Goal: Task Accomplishment & Management: Manage account settings

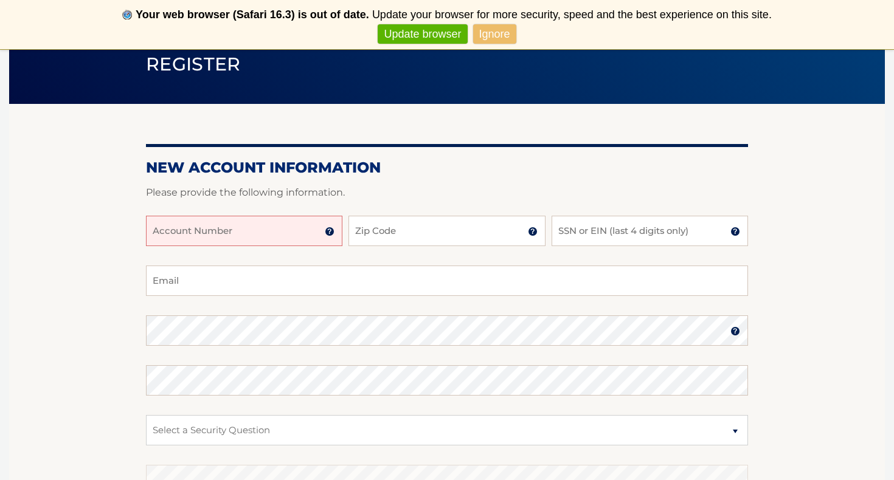
scroll to position [109, 0]
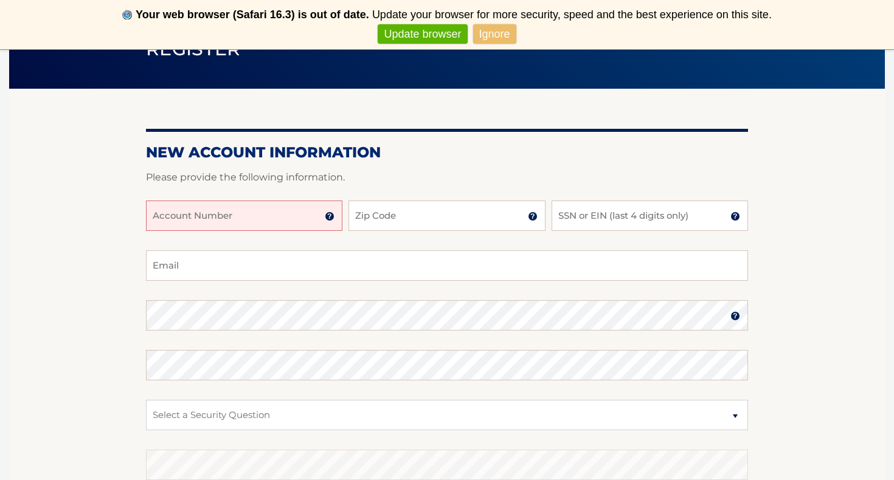
click at [274, 201] on input "Account Number" at bounding box center [244, 216] width 196 height 30
type input "44455977278"
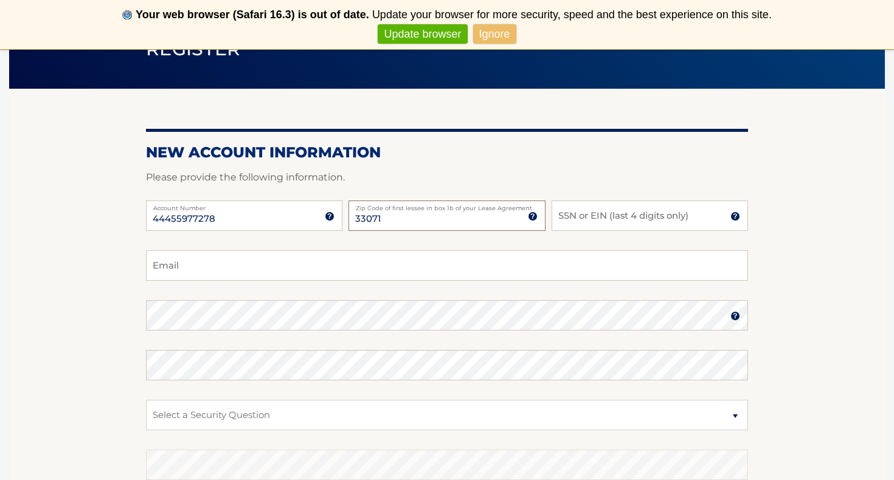
type input "33071"
click at [583, 221] on input "SSN or EIN (last 4 digits only)" at bounding box center [650, 216] width 196 height 30
type input "4803"
type input "Madison@socialkaievents.com"
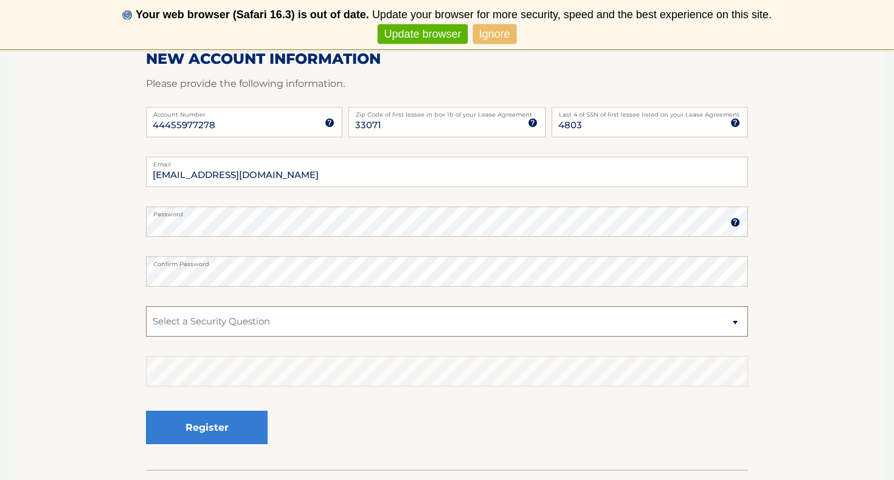
select select "2"
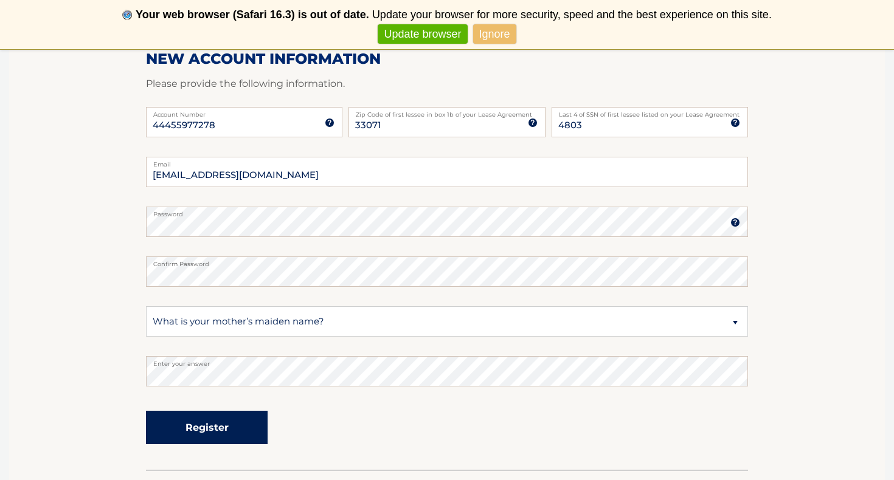
click at [258, 423] on button "Register" at bounding box center [207, 427] width 122 height 33
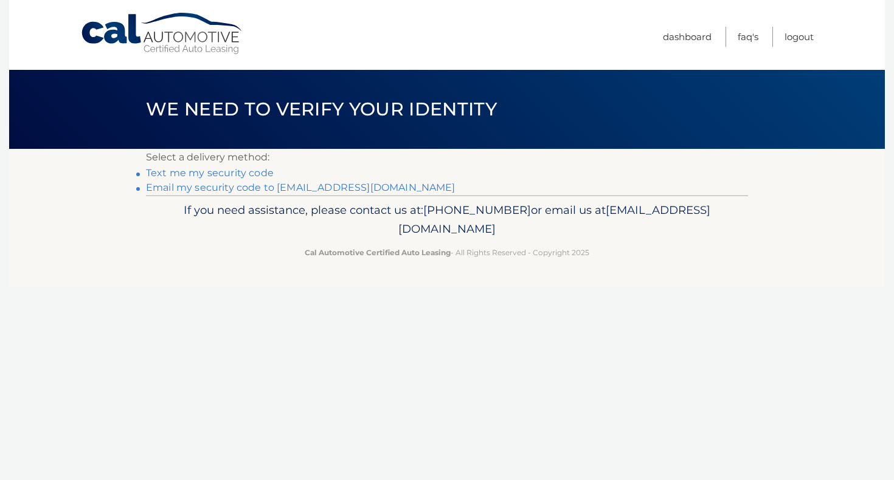
click at [258, 175] on link "Text me my security code" at bounding box center [210, 173] width 128 height 12
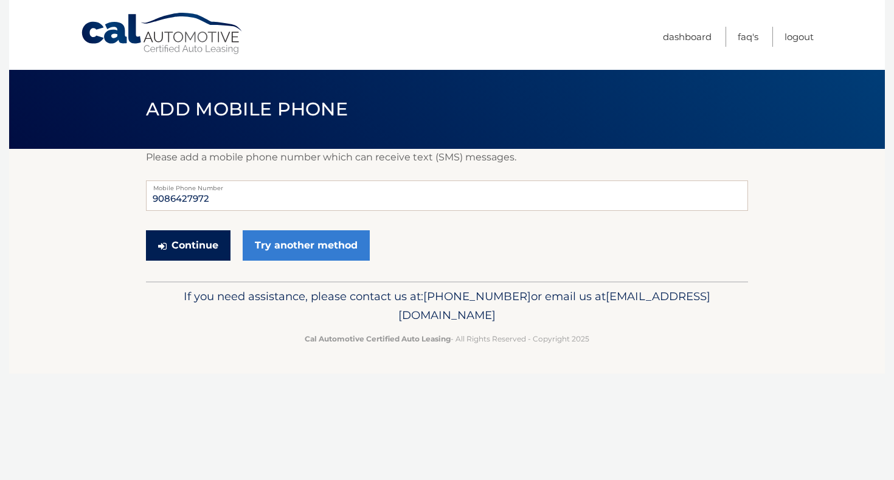
click at [217, 242] on button "Continue" at bounding box center [188, 245] width 85 height 30
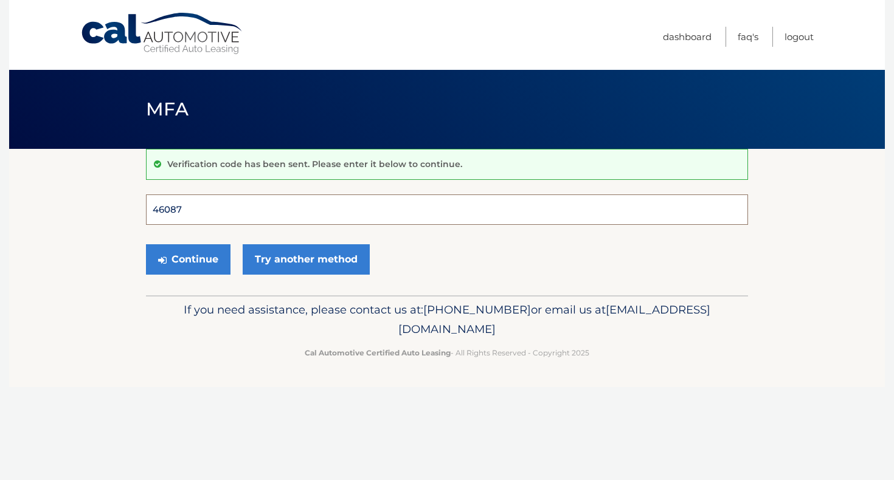
type input "460873"
click at [188, 259] on button "Continue" at bounding box center [188, 259] width 85 height 30
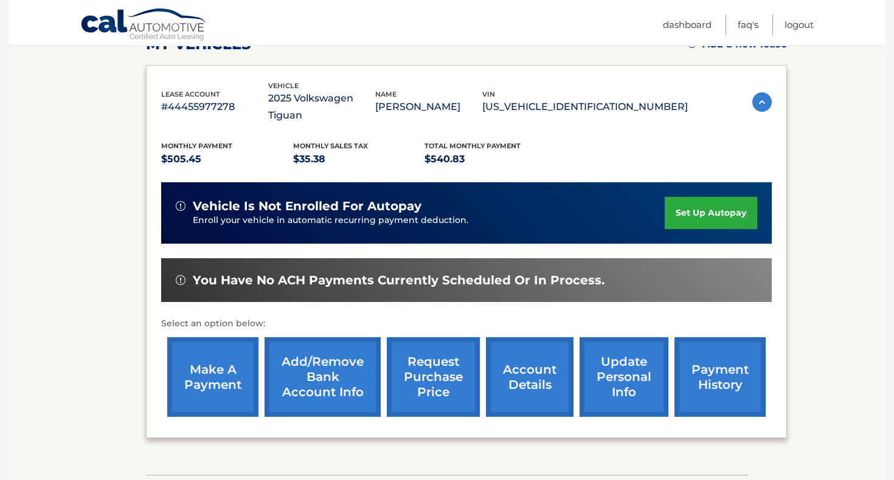
scroll to position [114, 0]
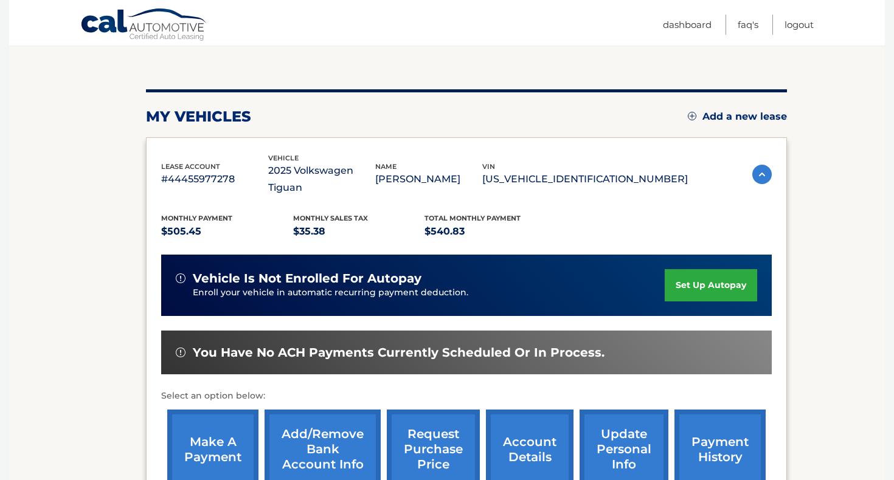
click at [706, 269] on link "set up autopay" at bounding box center [711, 285] width 92 height 32
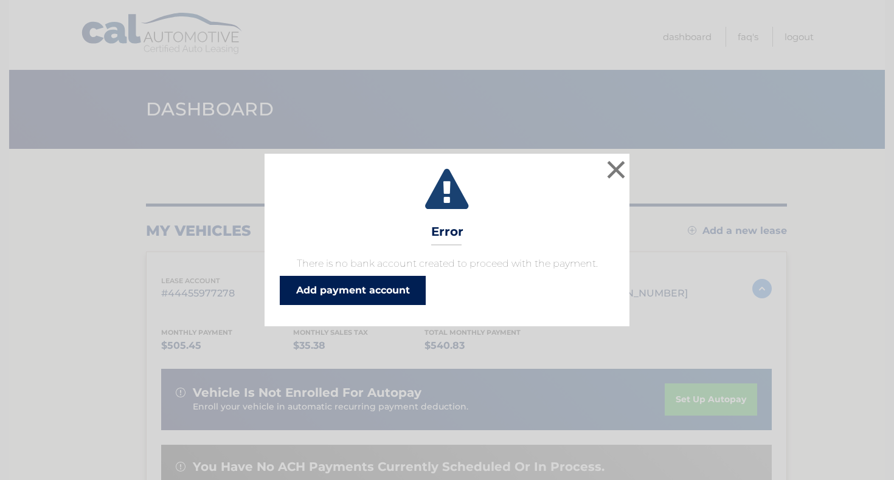
click at [402, 300] on link "Add payment account" at bounding box center [353, 290] width 146 height 29
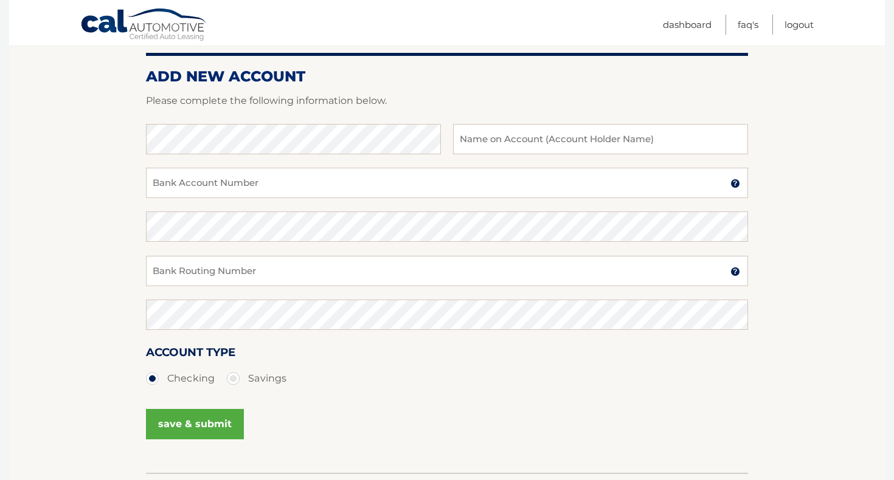
scroll to position [139, 0]
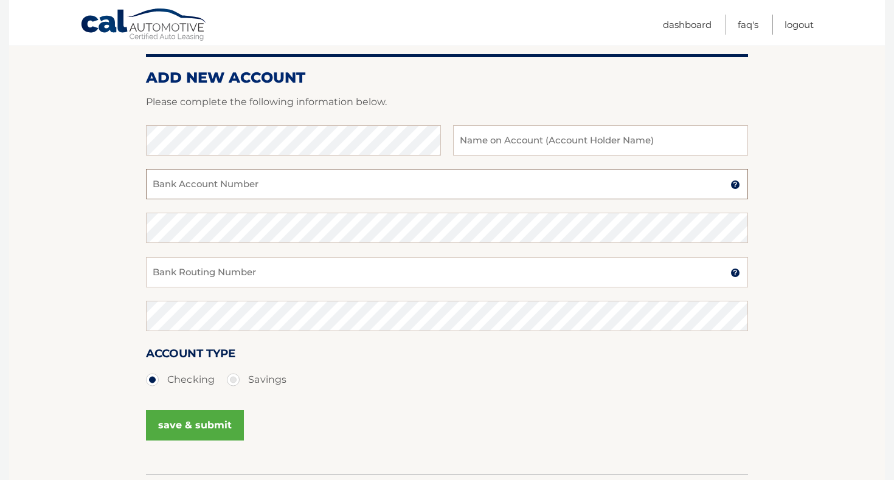
click at [212, 180] on input "Bank Account Number" at bounding box center [447, 184] width 602 height 30
paste input "538885222"
click at [156, 184] on input "538885222" at bounding box center [447, 184] width 602 height 30
type input "538885222"
click at [310, 268] on input "Bank Routing Number" at bounding box center [447, 272] width 602 height 30
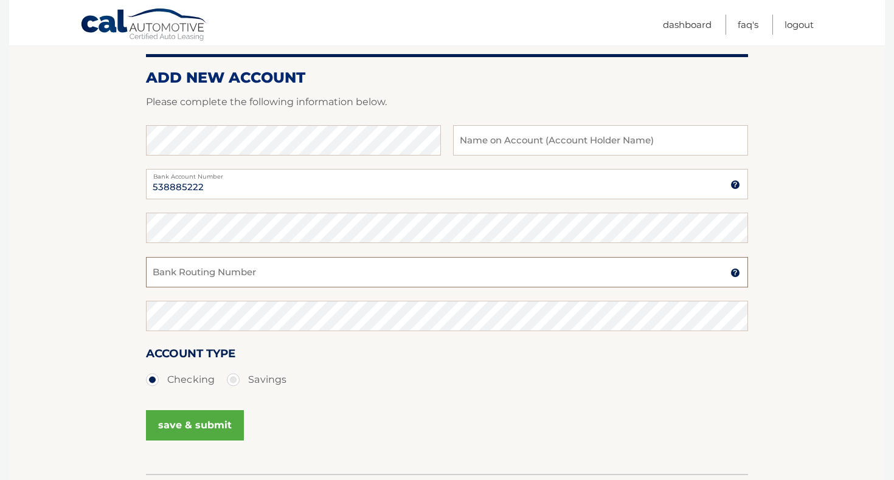
paste input "021000021"
type input "021000021"
drag, startPoint x: 220, startPoint y: 184, endPoint x: 144, endPoint y: 183, distance: 76.0
click at [144, 183] on section "Account Overview | Set Up Account Info ADD NEW ACCOUNT Please complete the foll…" at bounding box center [447, 242] width 876 height 464
click at [519, 140] on input "text" at bounding box center [600, 140] width 295 height 30
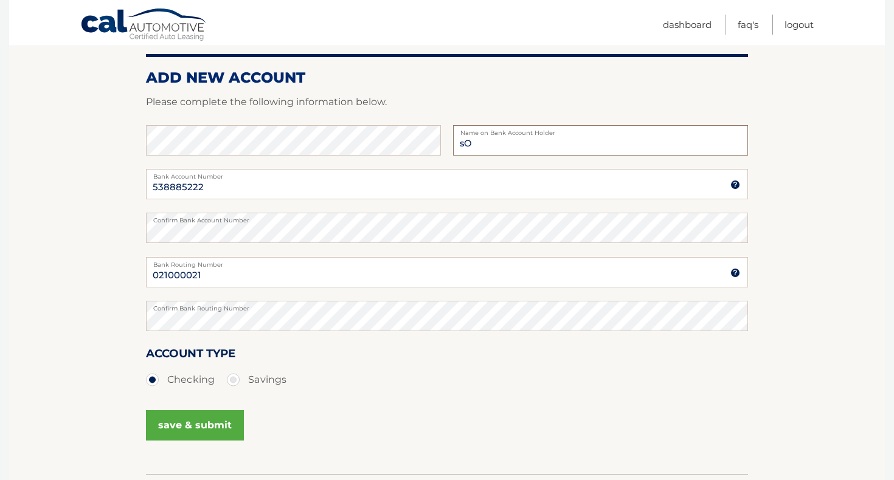
type input "s"
type input "Social Kai Wedding & Event"
click at [225, 272] on input "021000021" at bounding box center [447, 272] width 602 height 30
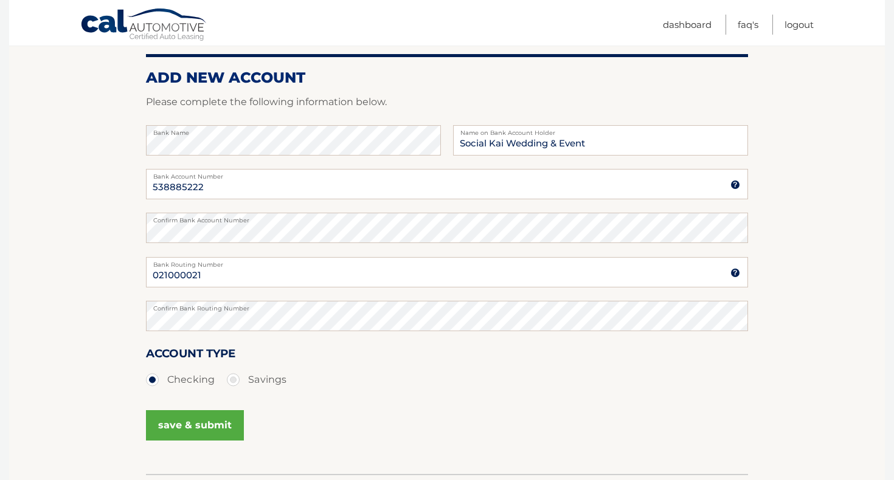
click at [239, 311] on label "Confirm Bank Routing Number" at bounding box center [447, 306] width 602 height 10
click at [223, 426] on button "save & submit" at bounding box center [195, 426] width 98 height 30
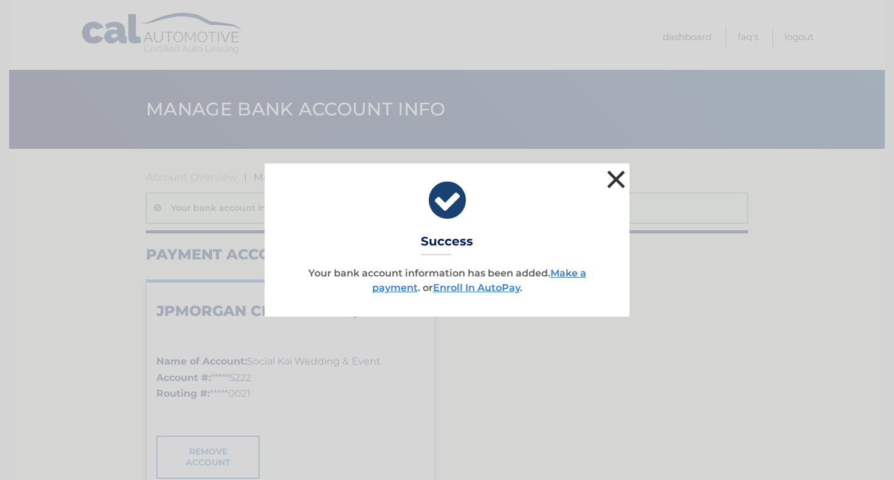
click at [611, 181] on button "×" at bounding box center [616, 179] width 24 height 24
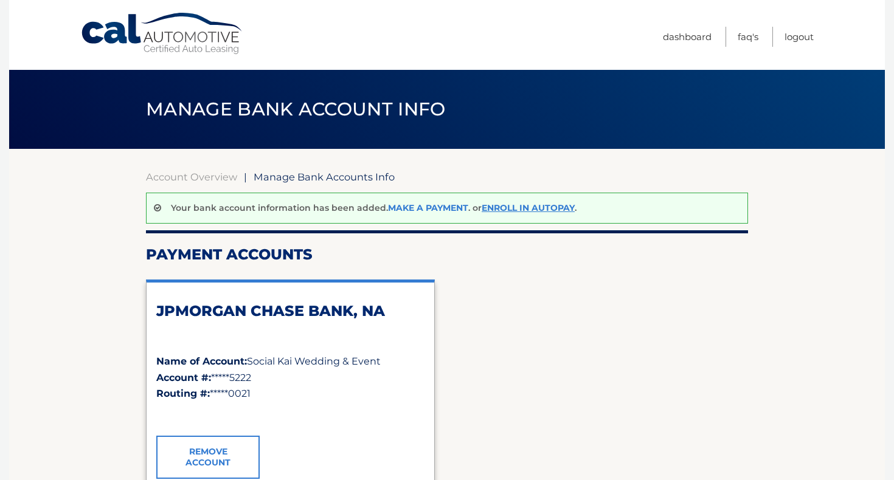
click at [440, 209] on link "Make a payment" at bounding box center [428, 208] width 80 height 11
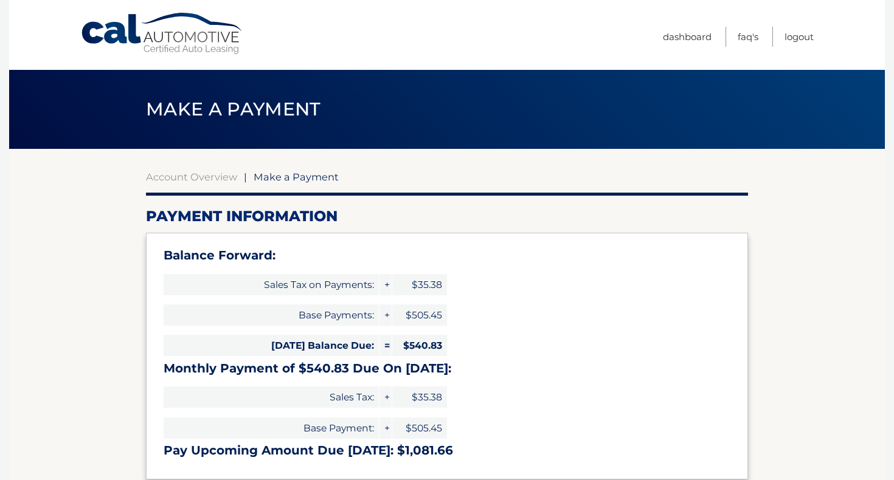
select select "NmEzMWI3ZmMtYTZkOS00NzdlLWIyNDgtMmU2YmNkZDRlMzhi"
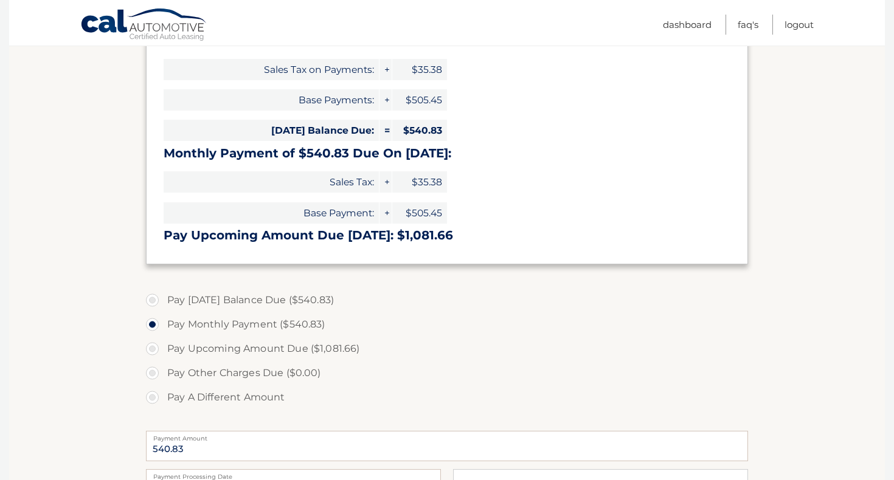
scroll to position [263, 0]
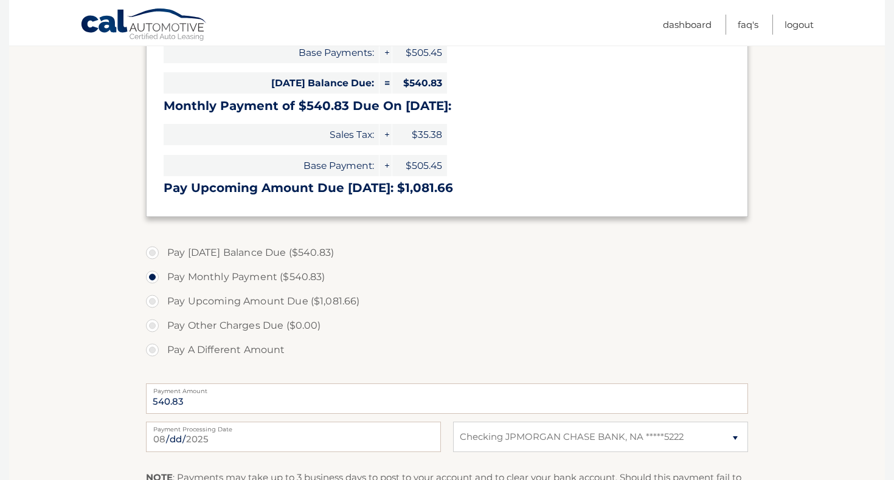
click at [269, 252] on label "Pay Today's Balance Due ($540.83)" at bounding box center [447, 253] width 602 height 24
click at [163, 252] on input "Pay Today's Balance Due ($540.83)" at bounding box center [157, 250] width 12 height 19
radio input "true"
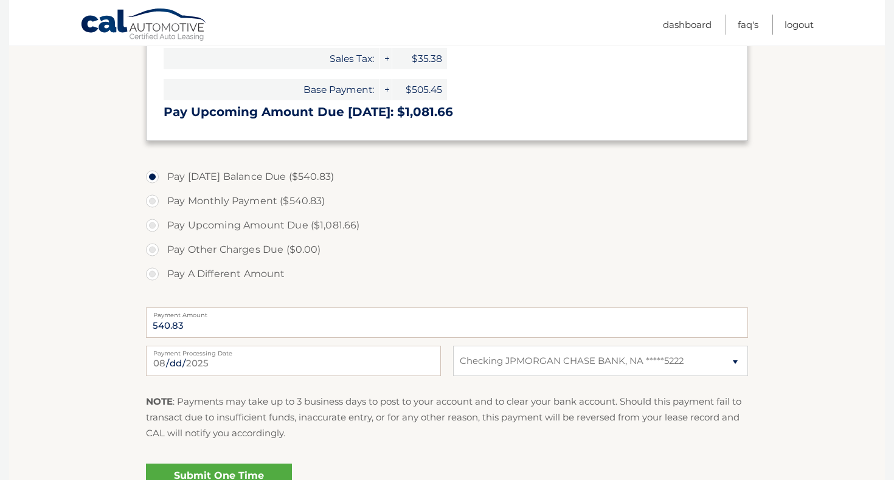
scroll to position [390, 0]
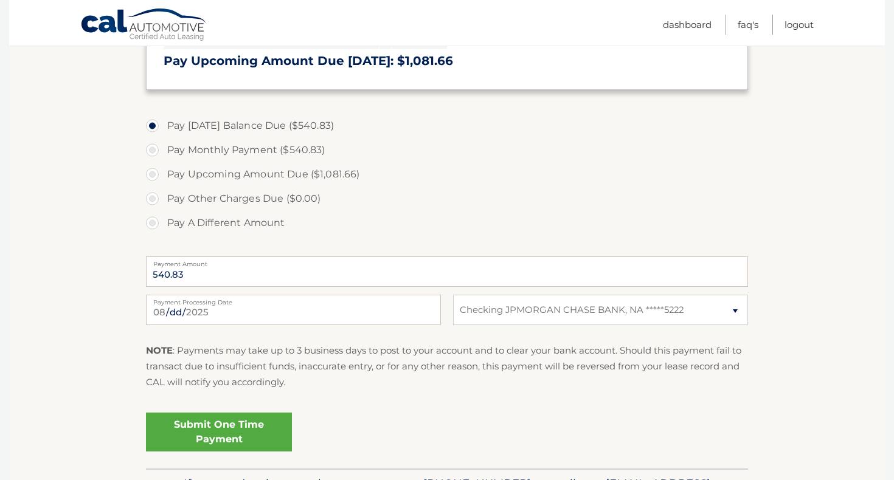
click at [221, 440] on link "Submit One Time Payment" at bounding box center [219, 432] width 146 height 39
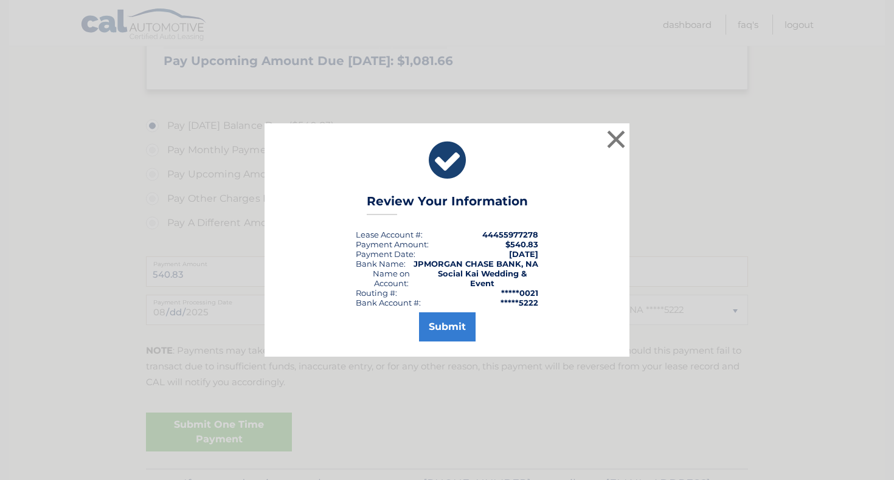
click at [481, 317] on div "Submit" at bounding box center [447, 325] width 334 height 34
click at [465, 325] on button "Submit" at bounding box center [447, 327] width 57 height 29
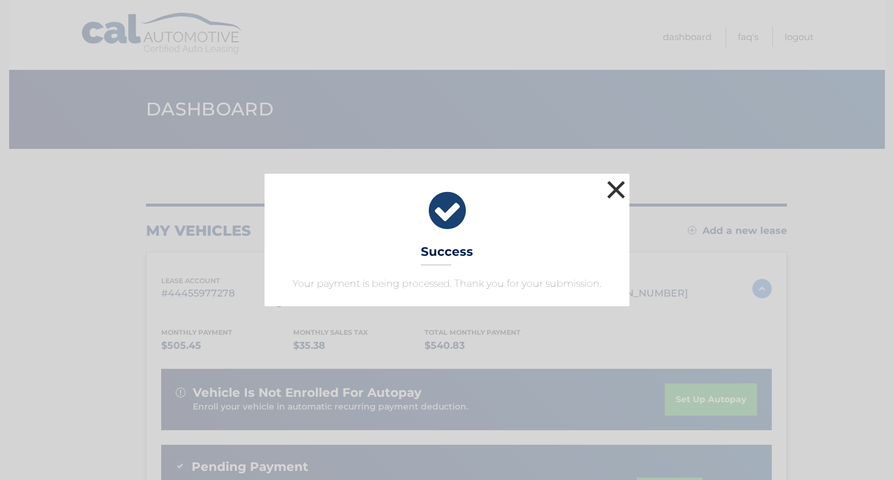
click at [612, 196] on button "×" at bounding box center [616, 190] width 24 height 24
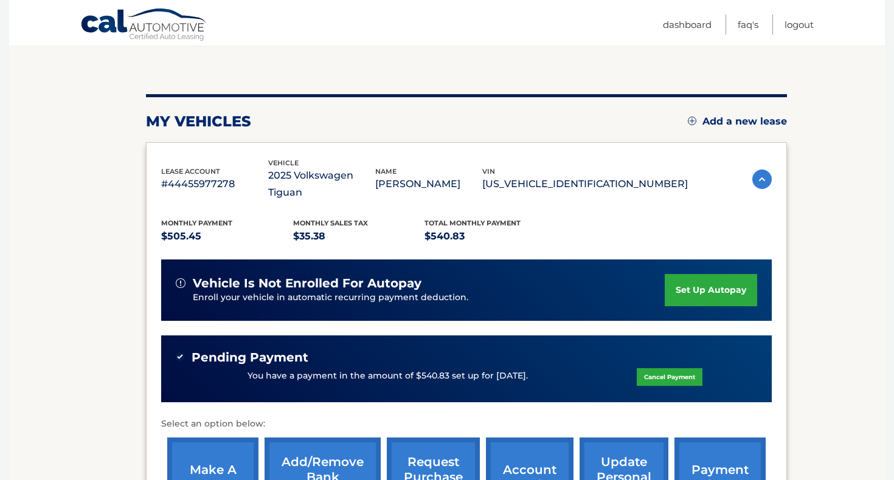
scroll to position [110, 0]
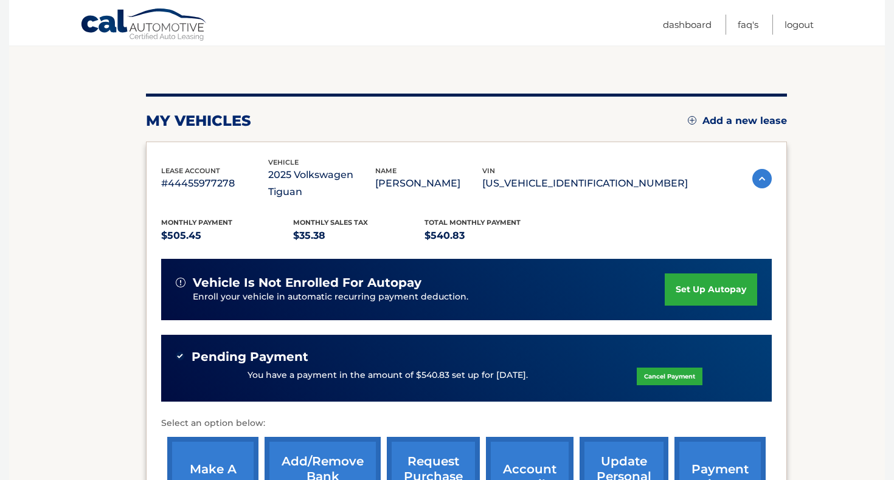
click at [679, 274] on link "set up autopay" at bounding box center [711, 290] width 92 height 32
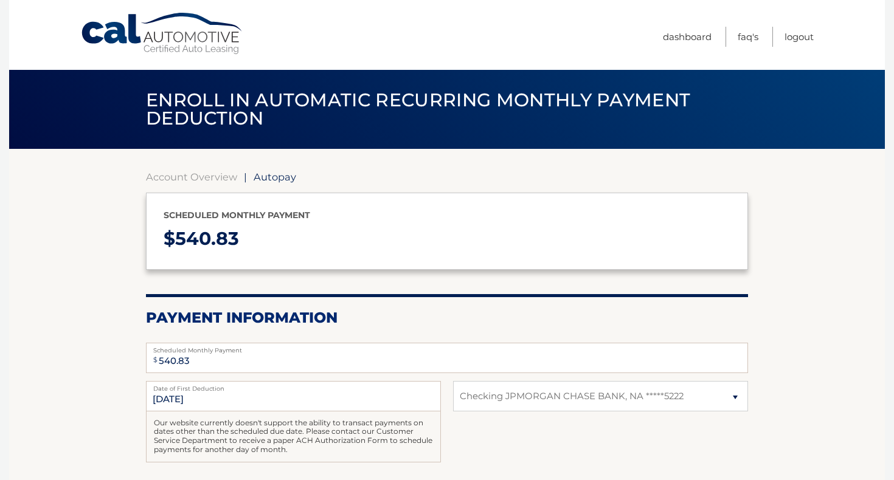
select select "NmEzMWI3ZmMtYTZkOS00NzdlLWIyNDgtMmU2YmNkZDRlMzhi"
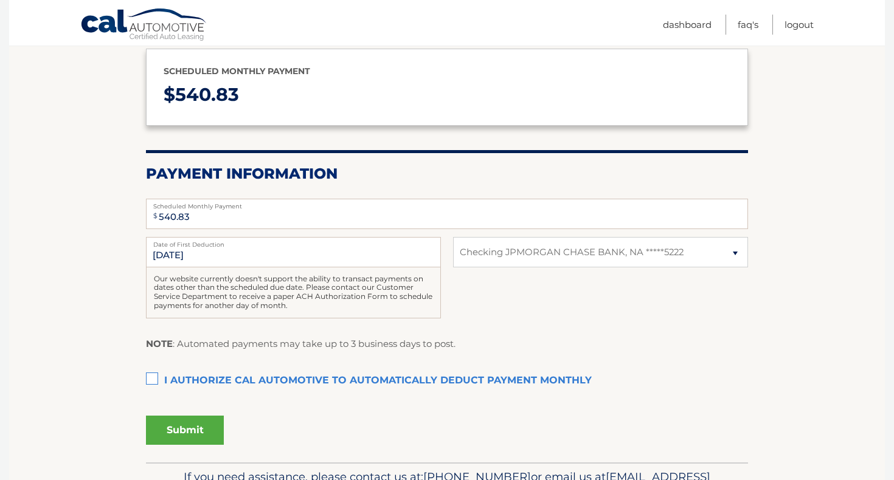
scroll to position [145, 0]
click at [156, 381] on label "I authorize cal automotive to automatically deduct payment monthly This checkbo…" at bounding box center [447, 381] width 602 height 24
click at [0, 0] on input "I authorize cal automotive to automatically deduct payment monthly This checkbo…" at bounding box center [0, 0] width 0 height 0
click at [178, 426] on button "Submit" at bounding box center [185, 429] width 78 height 29
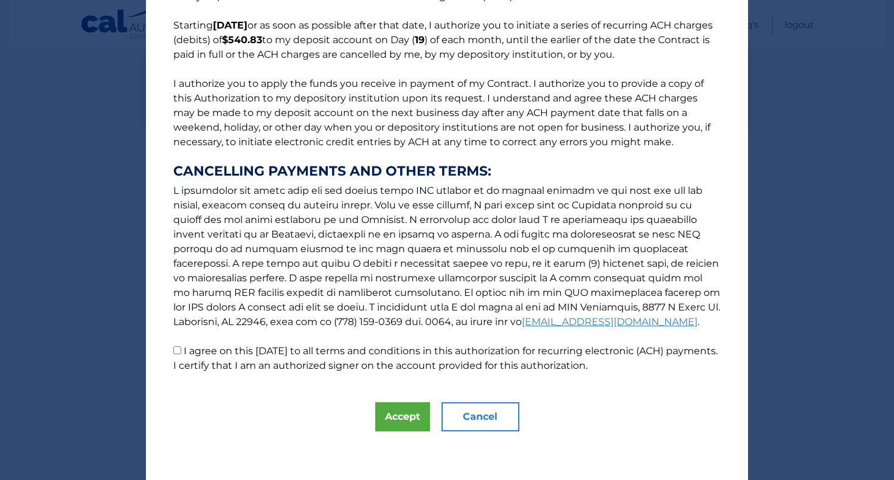
scroll to position [94, 0]
click at [243, 358] on p "The words "I" "me" and "my" mean any identified Customer who signs this Authori…" at bounding box center [447, 152] width 572 height 443
click at [240, 355] on label "I agree on this [DATE] to all terms and conditions in this authorization for re…" at bounding box center [445, 358] width 544 height 26
click at [181, 355] on input "I agree on this [DATE] to all terms and conditions in this authorization for re…" at bounding box center [177, 351] width 8 height 8
checkbox input "true"
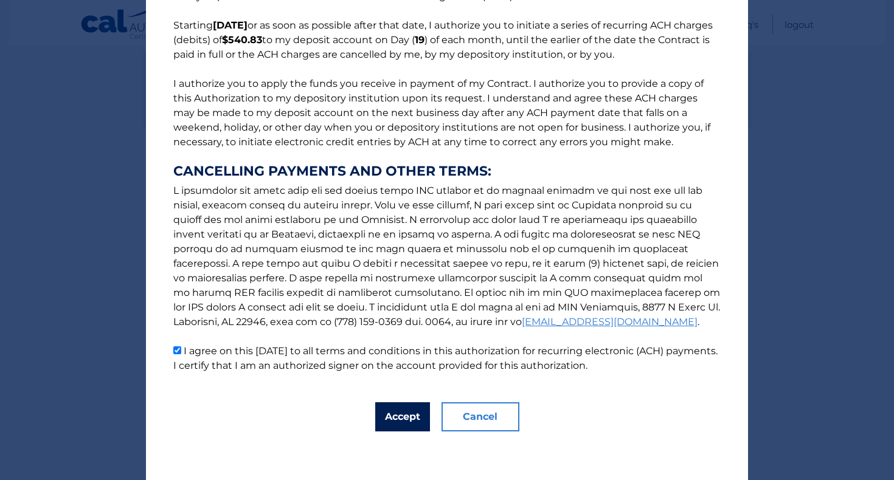
click at [403, 423] on button "Accept" at bounding box center [402, 417] width 55 height 29
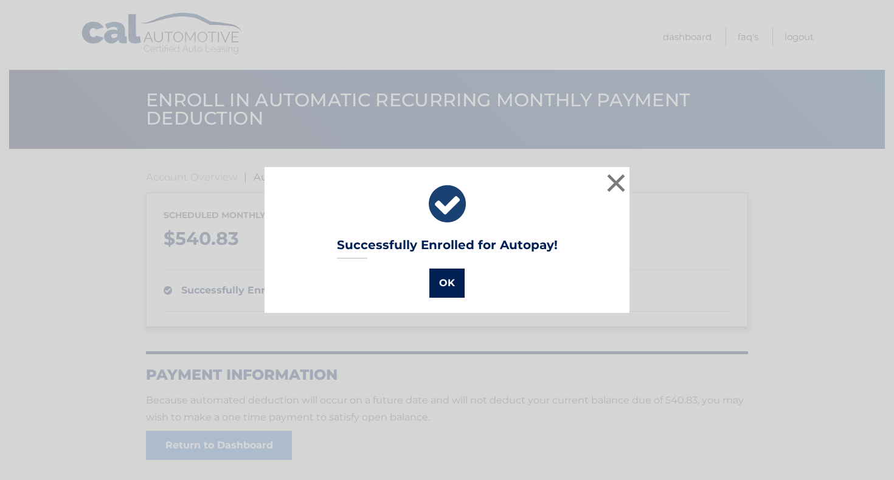
click at [451, 281] on button "OK" at bounding box center [446, 283] width 35 height 29
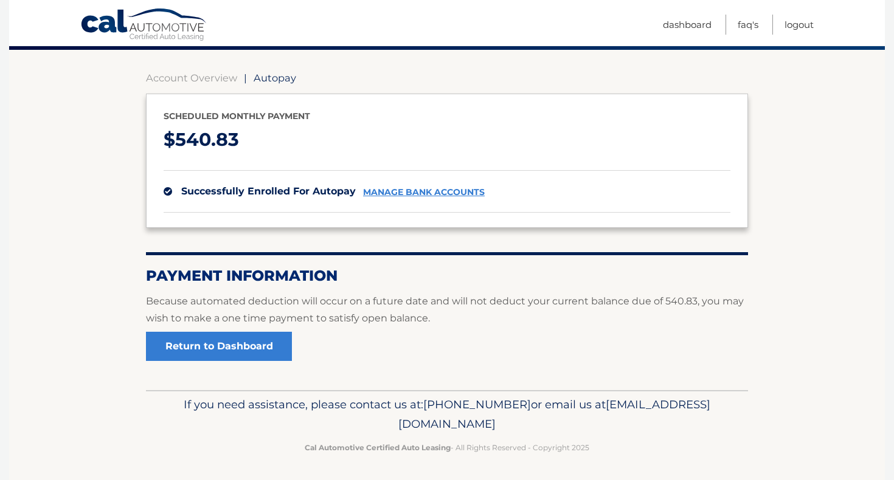
scroll to position [99, 0]
